Goal: Task Accomplishment & Management: Use online tool/utility

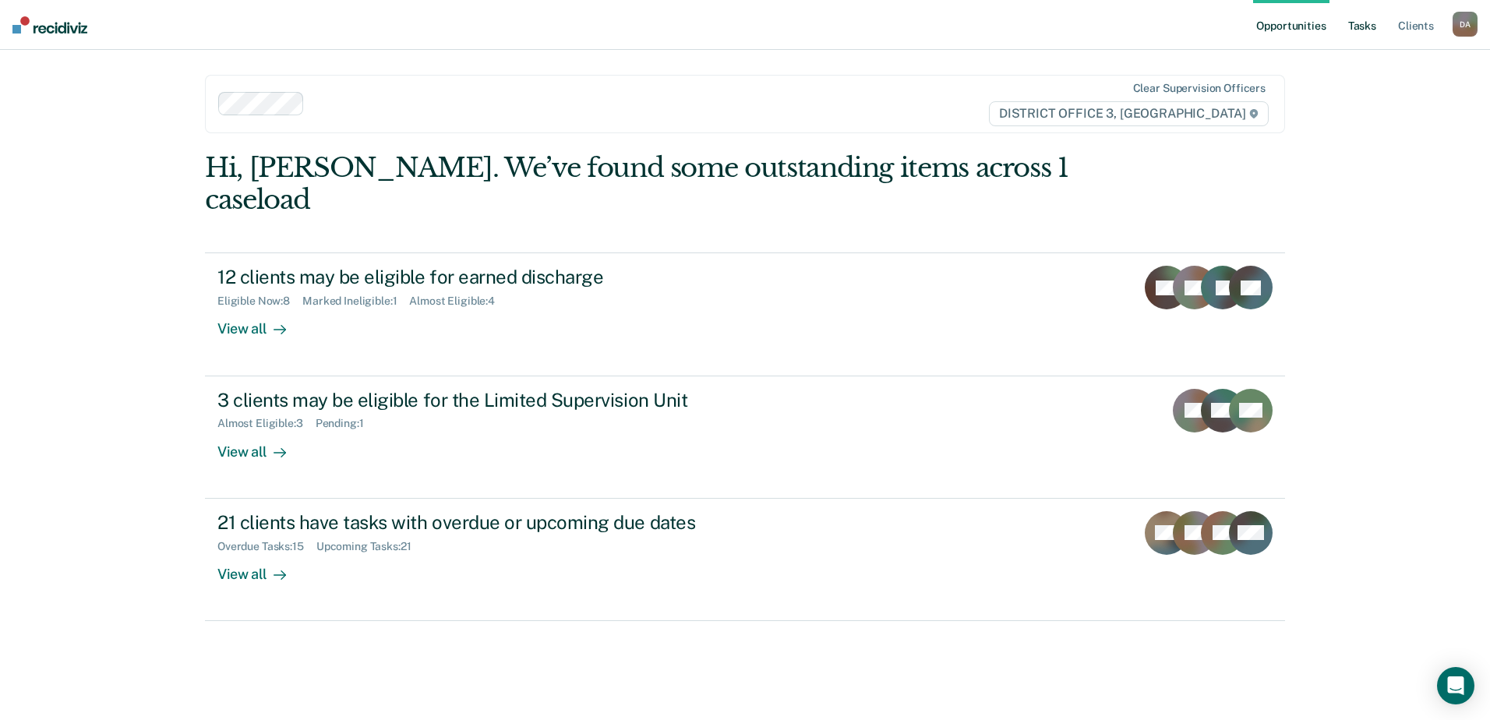
click at [1370, 26] on link "Tasks" at bounding box center [1362, 25] width 34 height 50
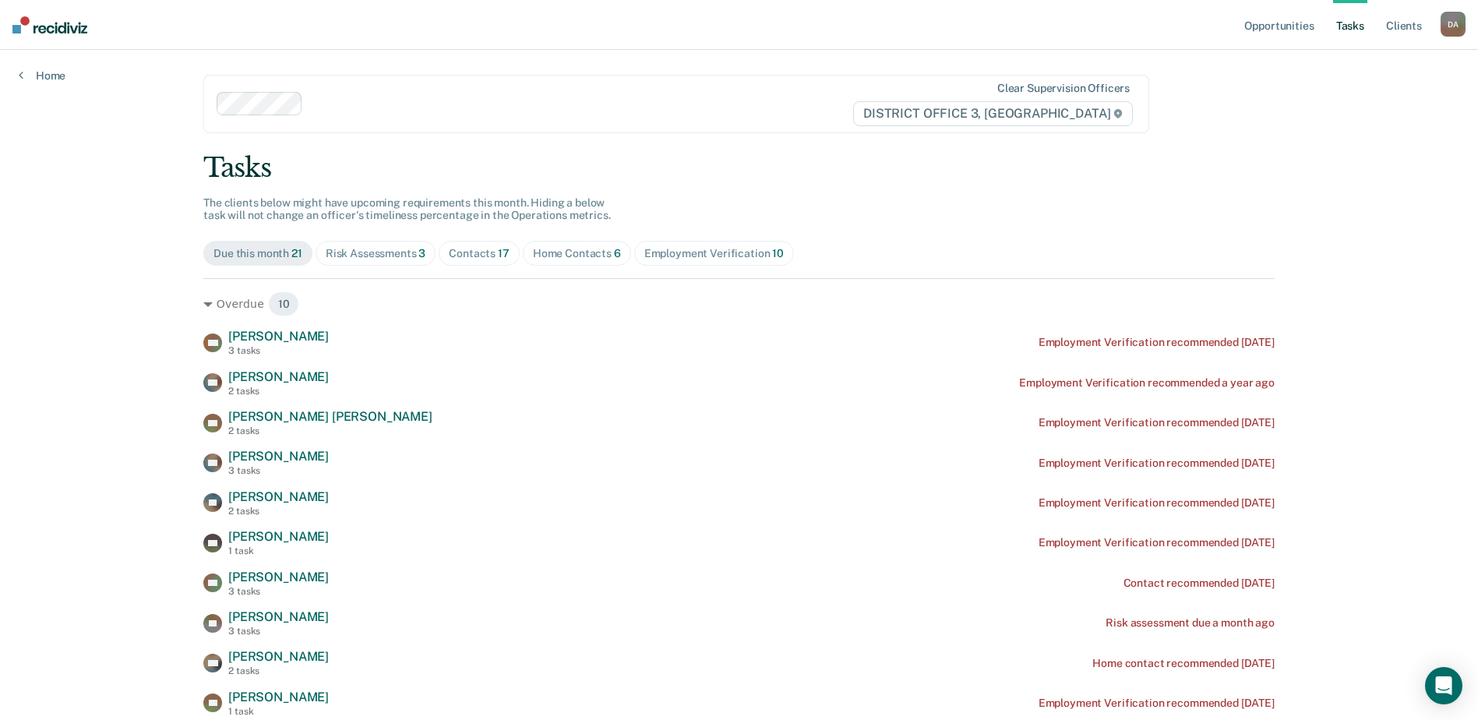
click at [574, 260] on div "Home Contacts 6" at bounding box center [577, 253] width 88 height 13
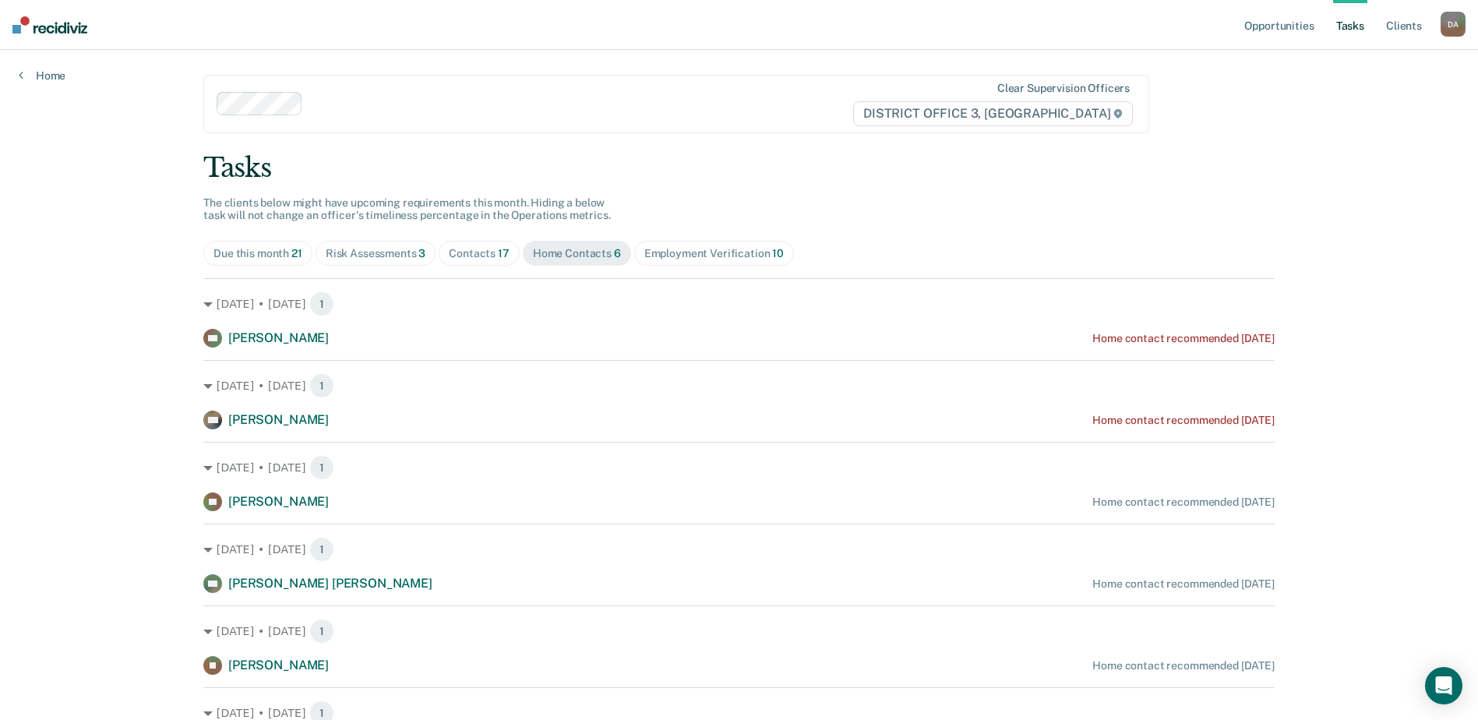
click at [458, 263] on span "Contacts 17" at bounding box center [479, 253] width 81 height 25
click at [360, 256] on div "Risk Assessments 3" at bounding box center [376, 253] width 101 height 13
